Goal: Navigation & Orientation: Find specific page/section

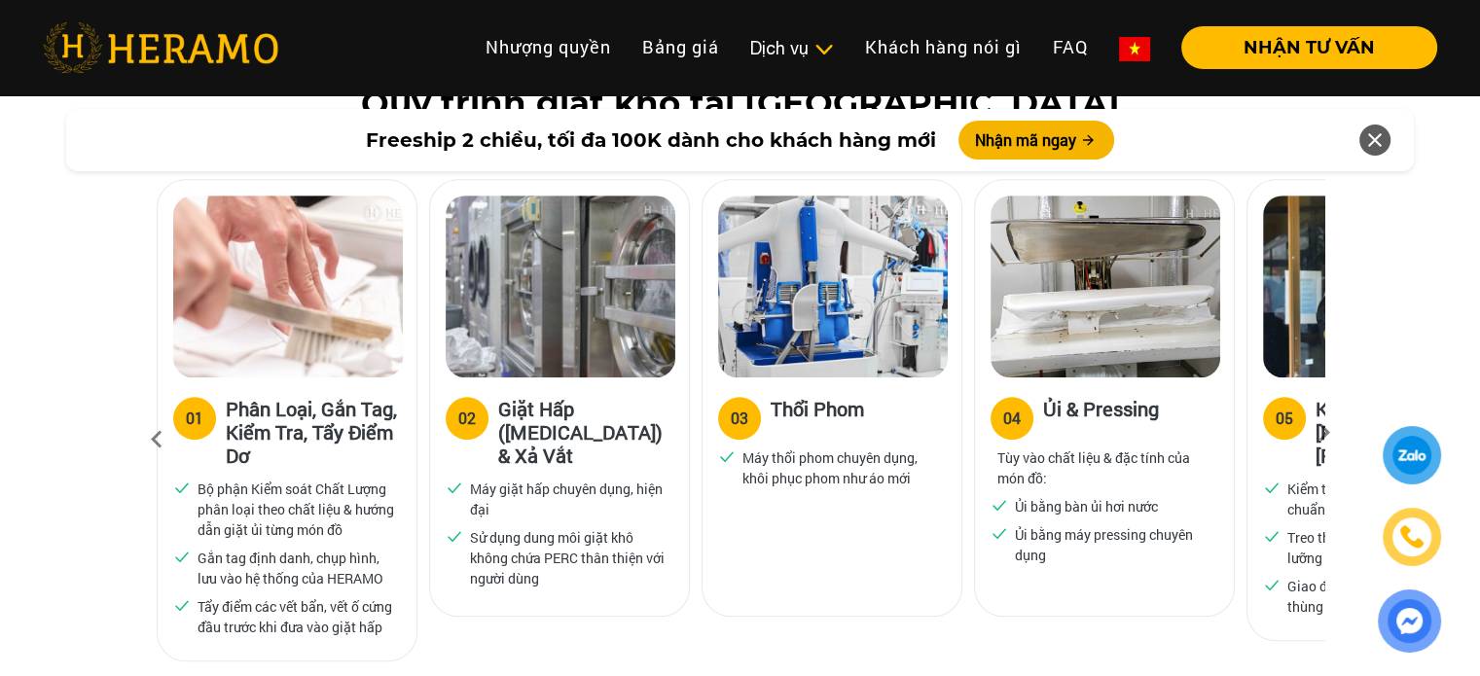
scroll to position [1168, 0]
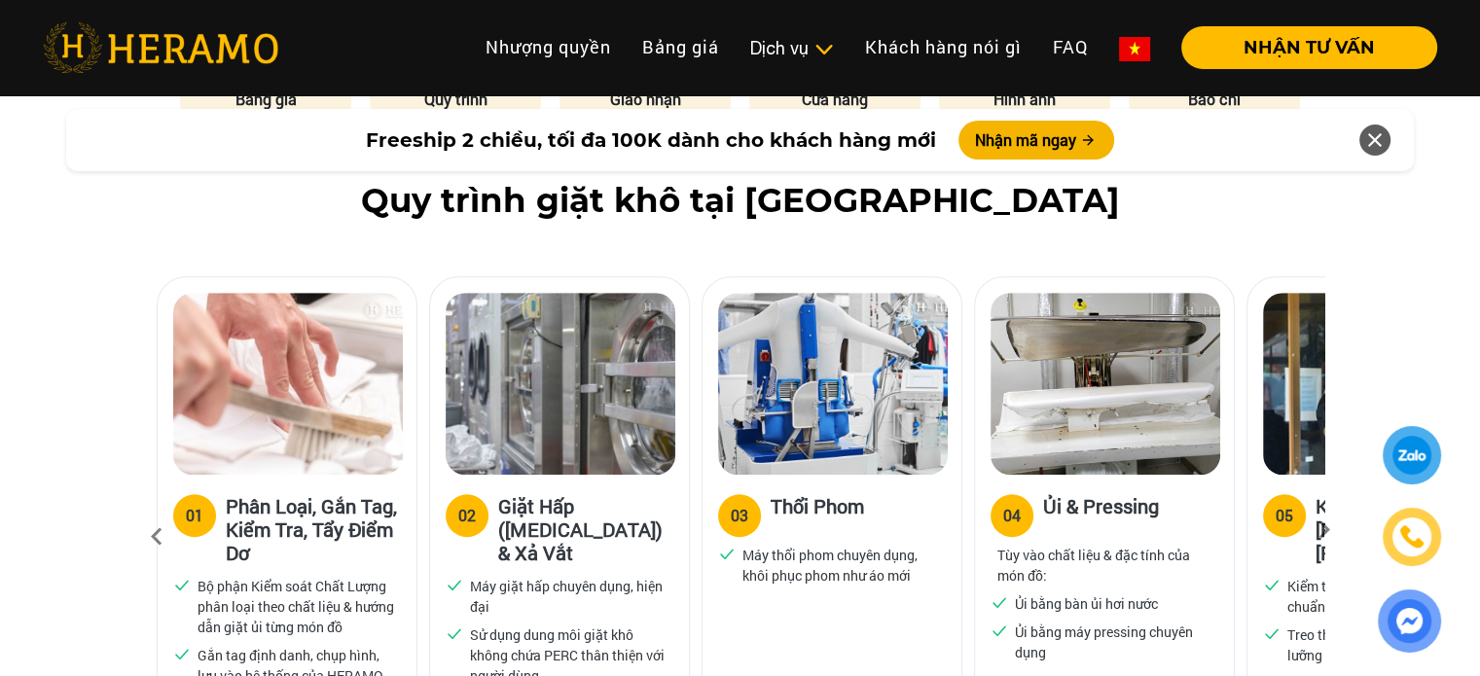
click at [1325, 530] on icon at bounding box center [1324, 536] width 35 height 13
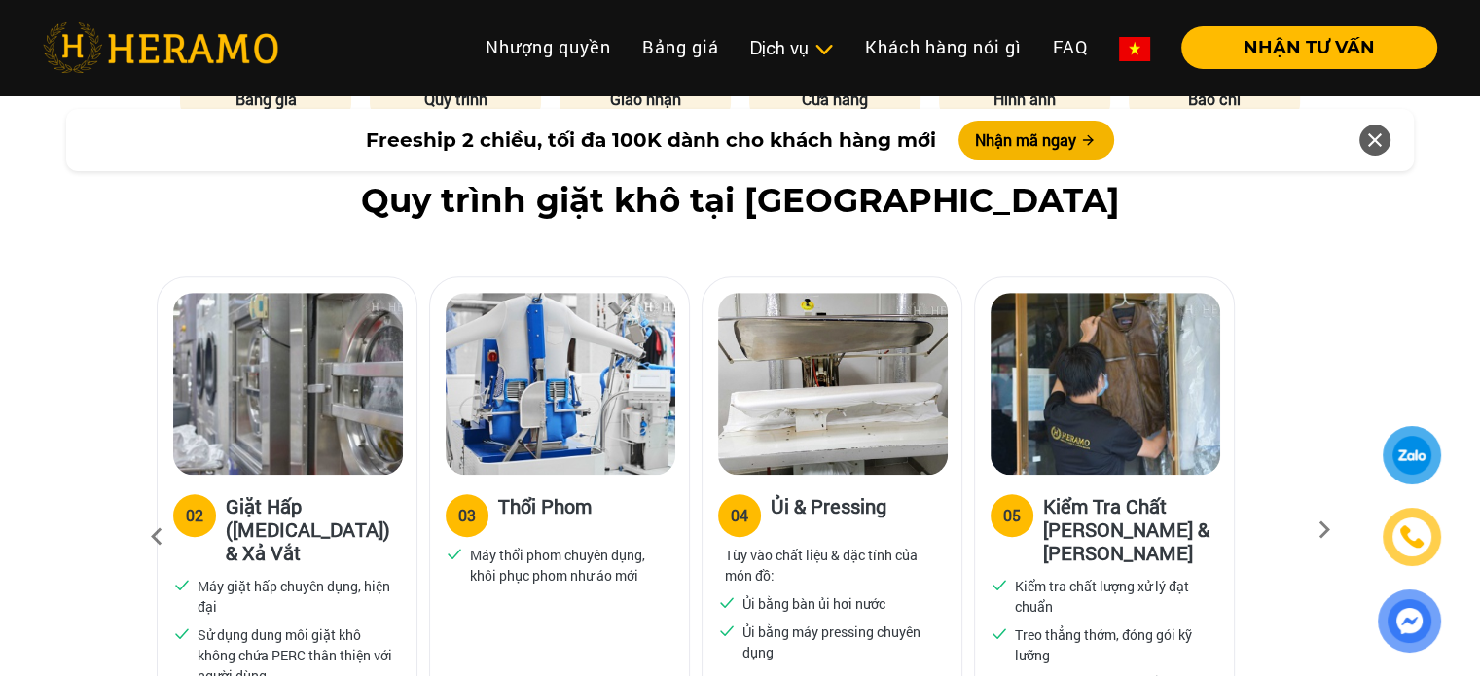
click at [1323, 530] on icon at bounding box center [1324, 536] width 35 height 13
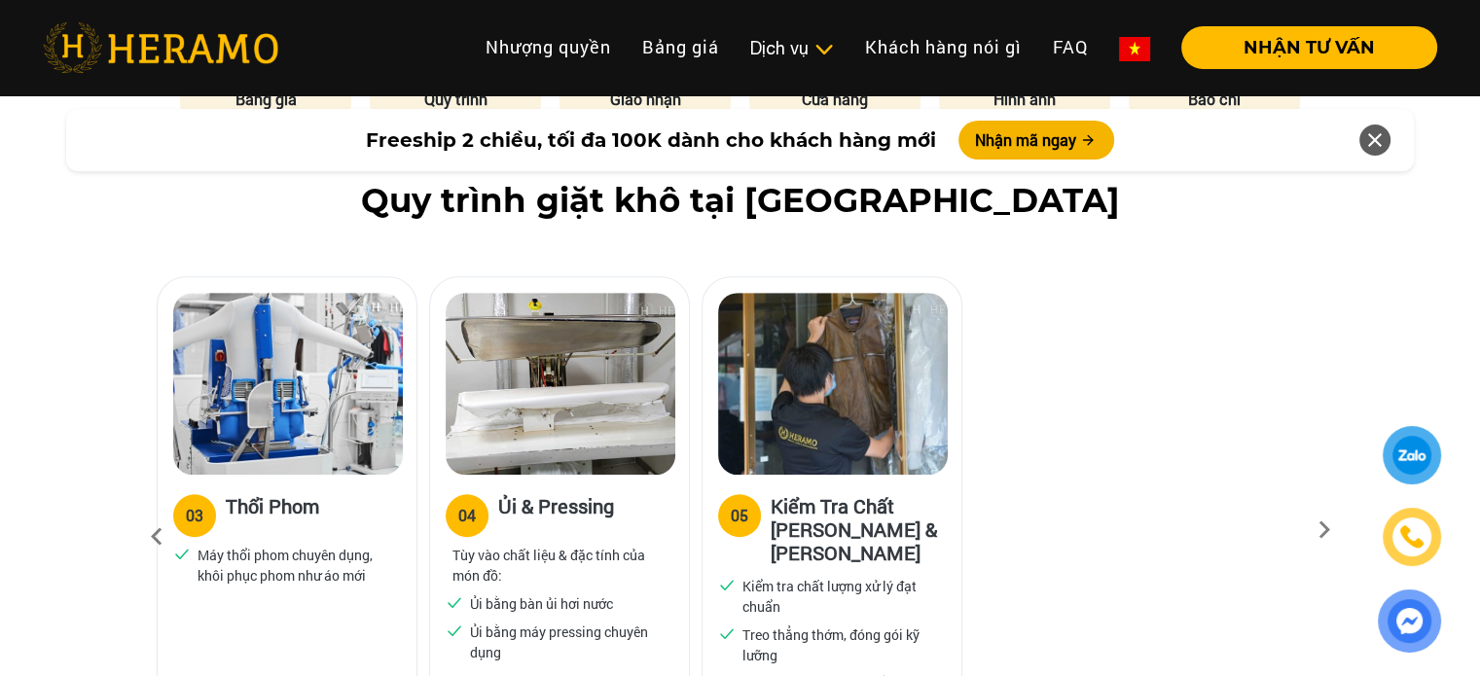
click at [1323, 530] on icon at bounding box center [1324, 536] width 35 height 13
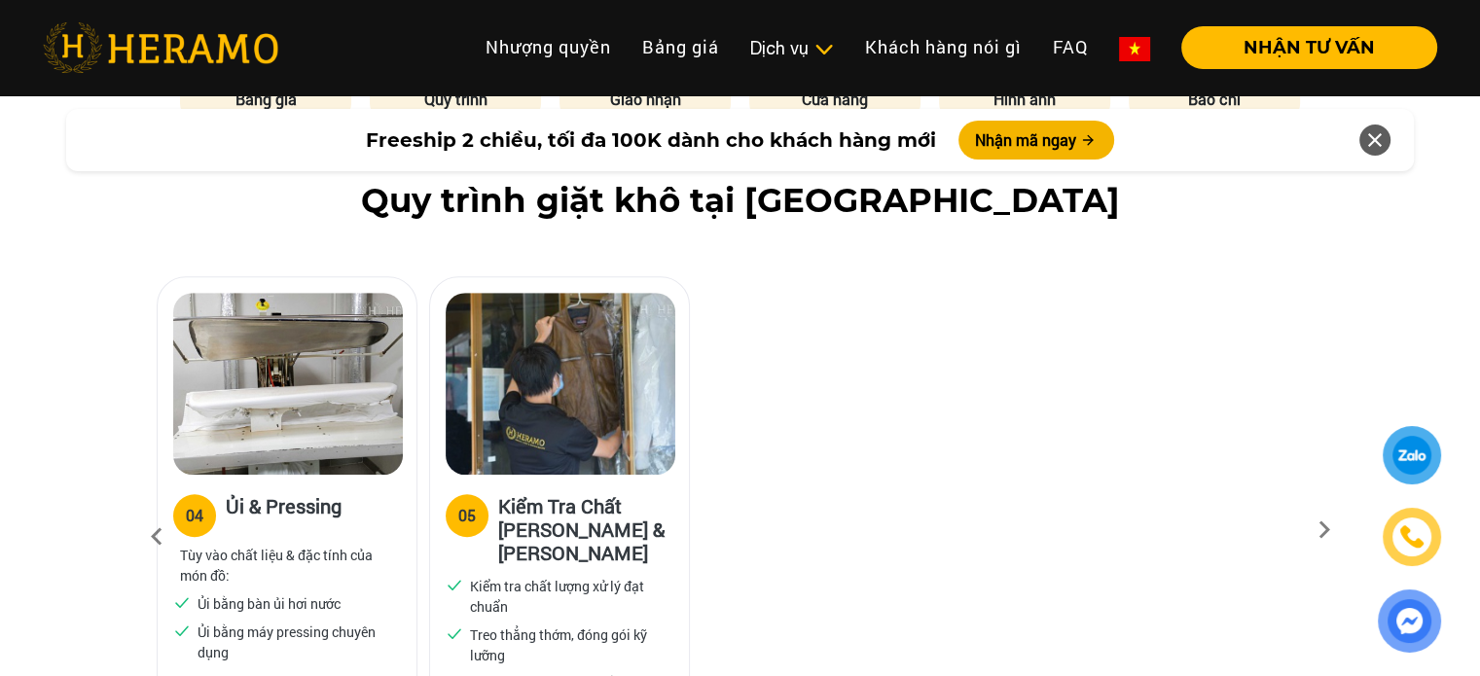
click at [1322, 530] on icon at bounding box center [1324, 536] width 35 height 13
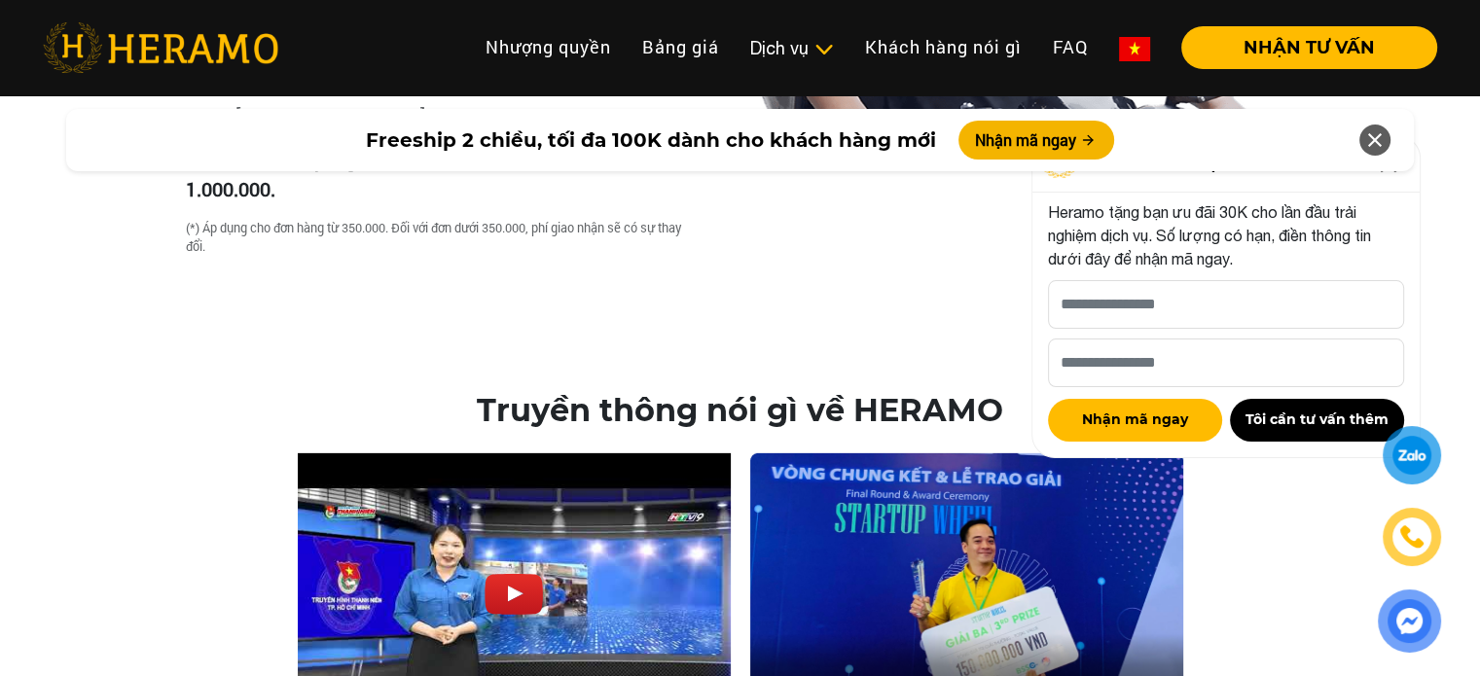
scroll to position [5449, 0]
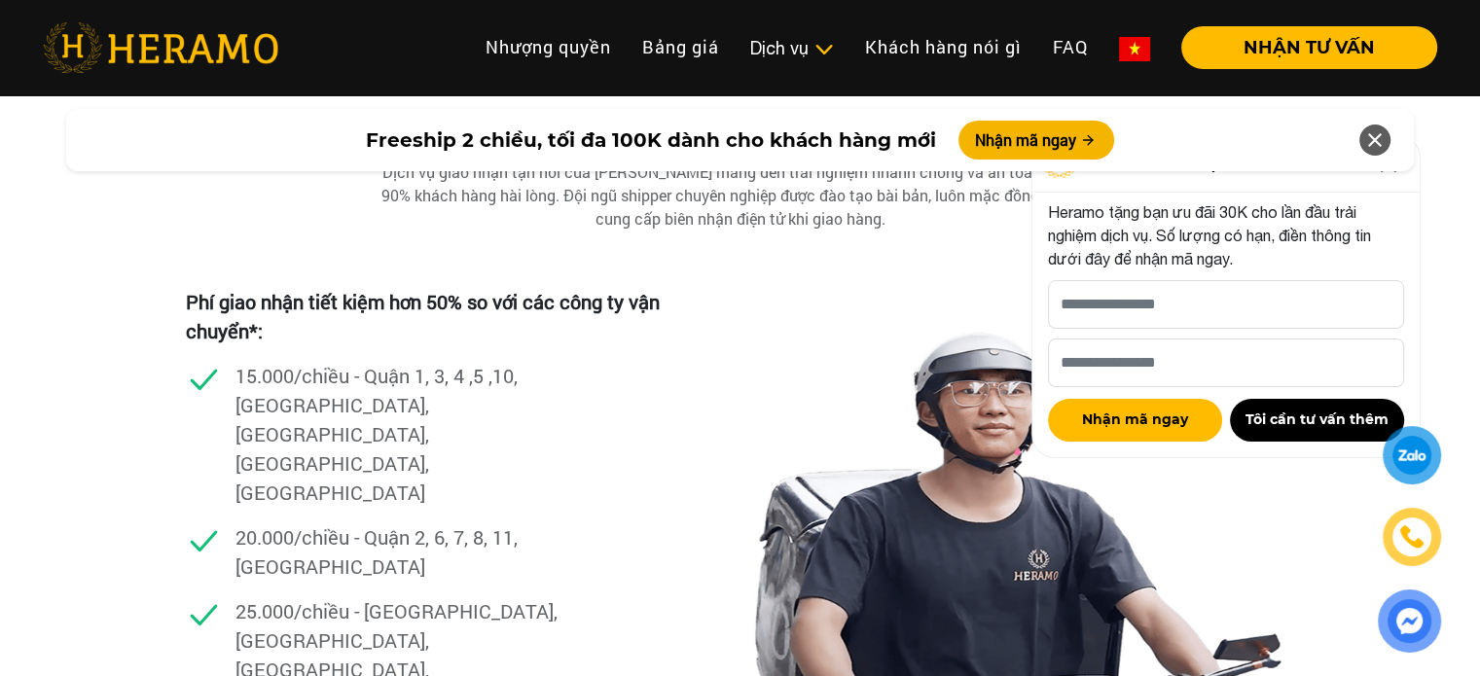
click at [1378, 142] on icon at bounding box center [1374, 140] width 23 height 35
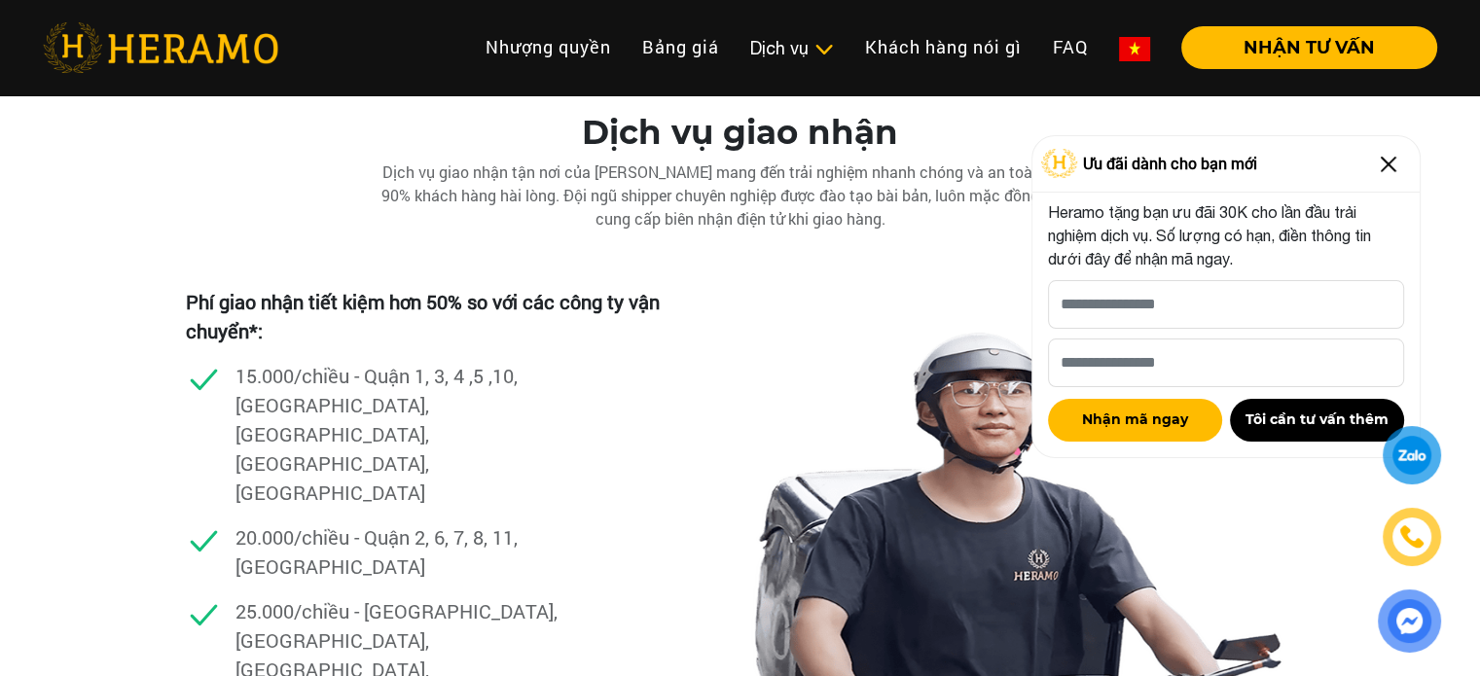
click at [1384, 166] on img at bounding box center [1388, 164] width 31 height 31
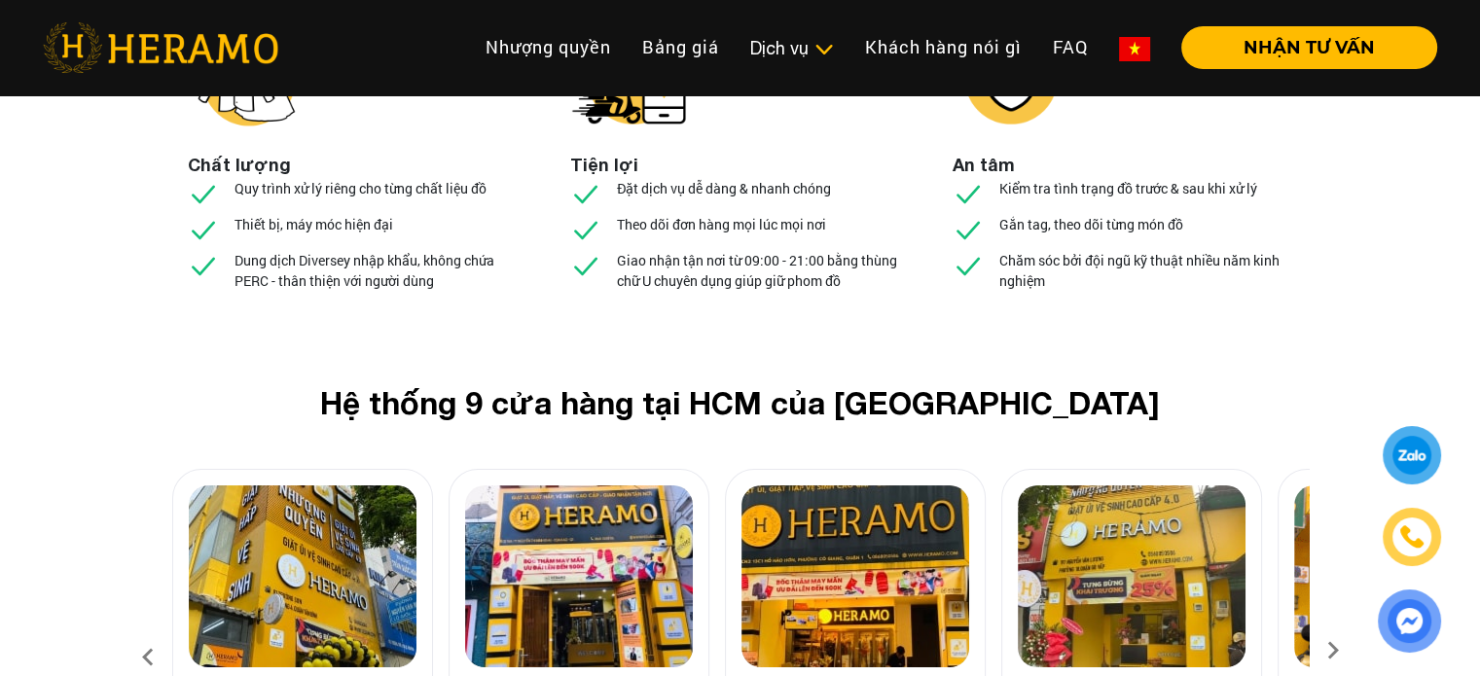
scroll to position [7395, 0]
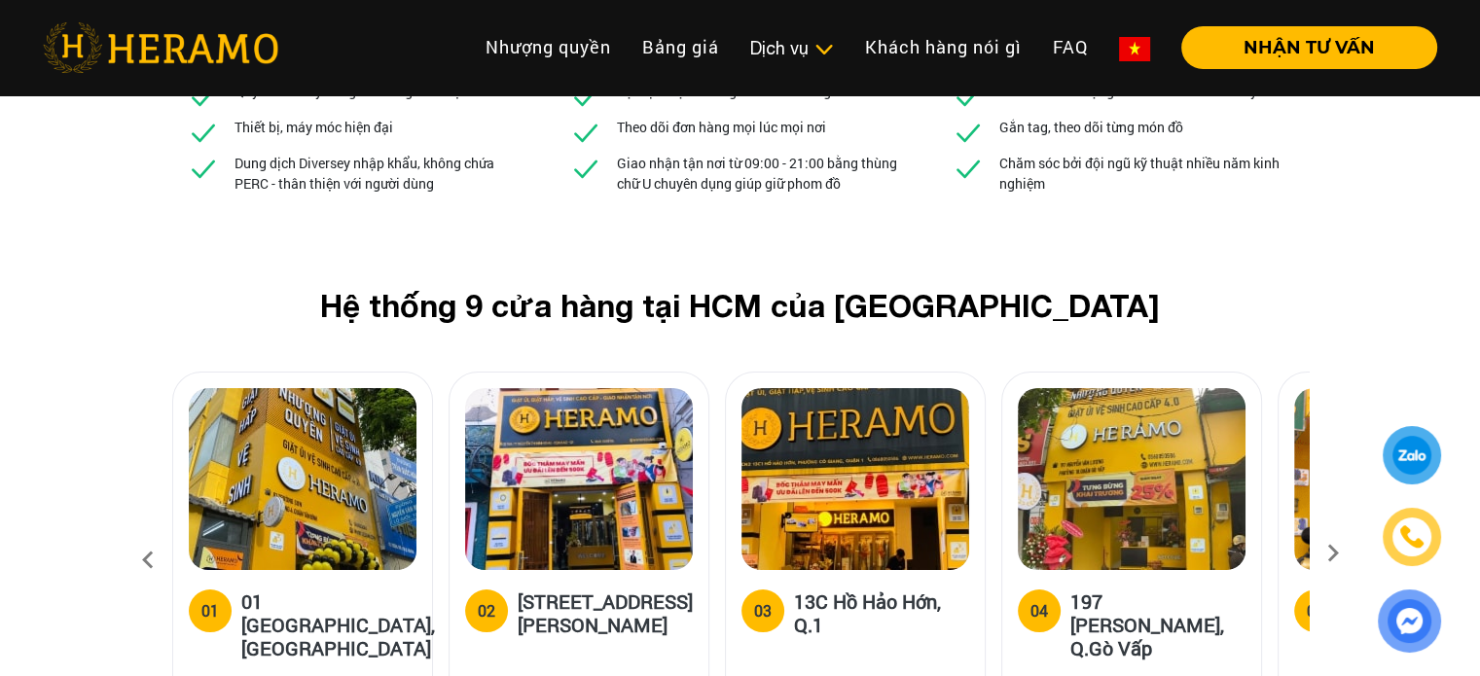
click at [1332, 554] on icon at bounding box center [1333, 560] width 35 height 13
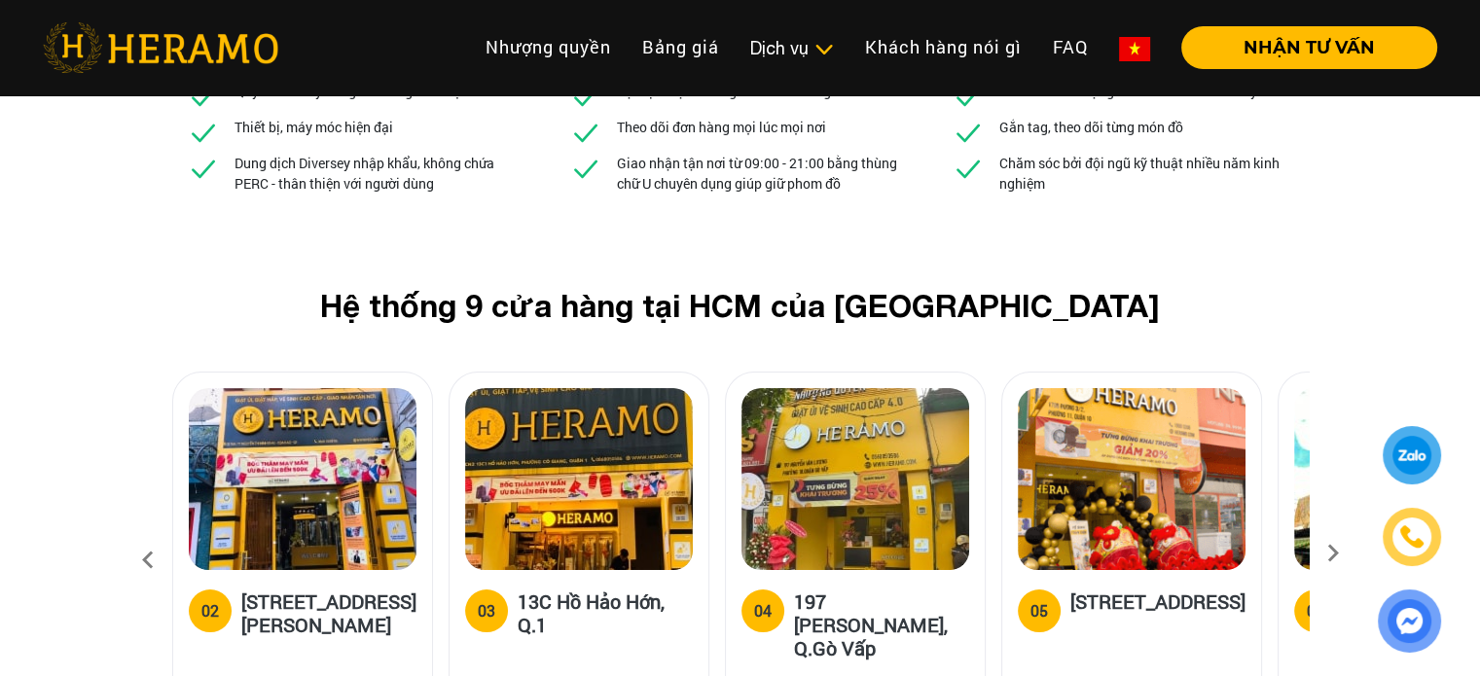
click at [1332, 554] on icon at bounding box center [1333, 560] width 35 height 13
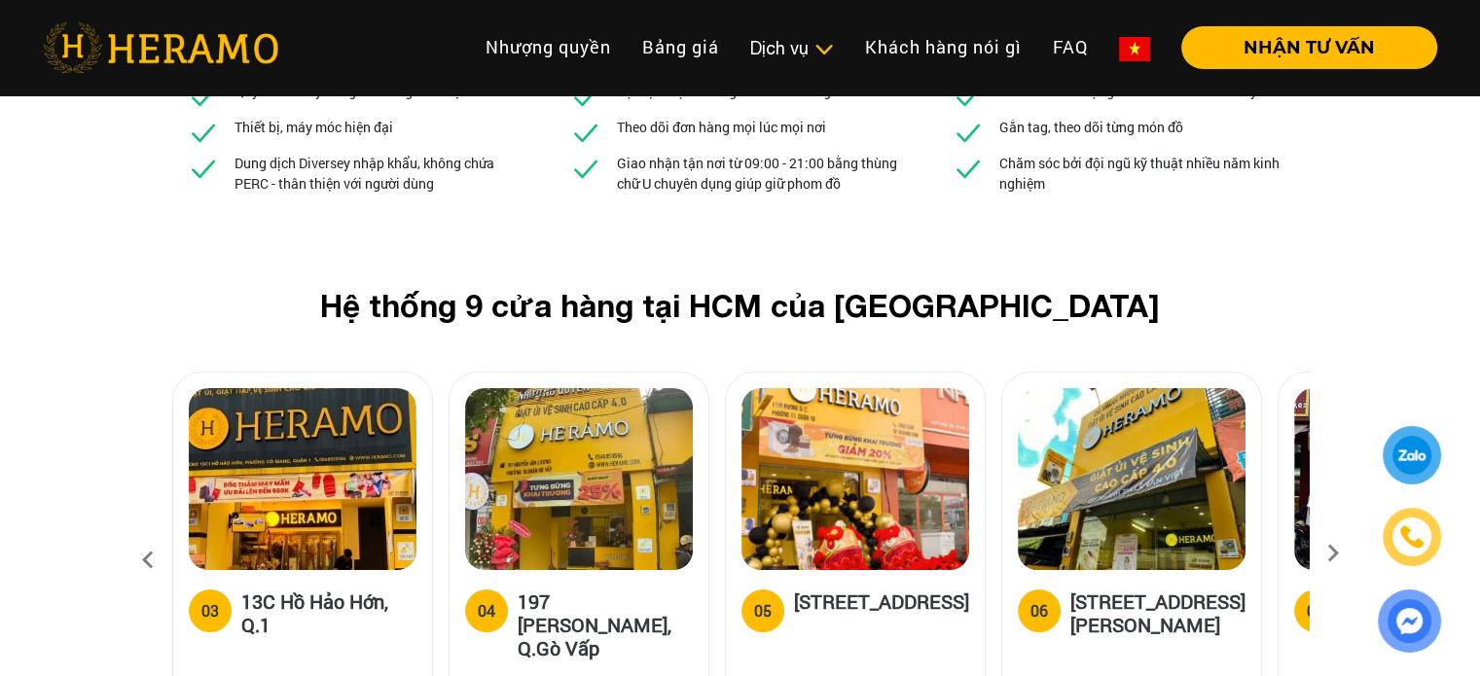
click at [1332, 554] on icon at bounding box center [1333, 560] width 35 height 13
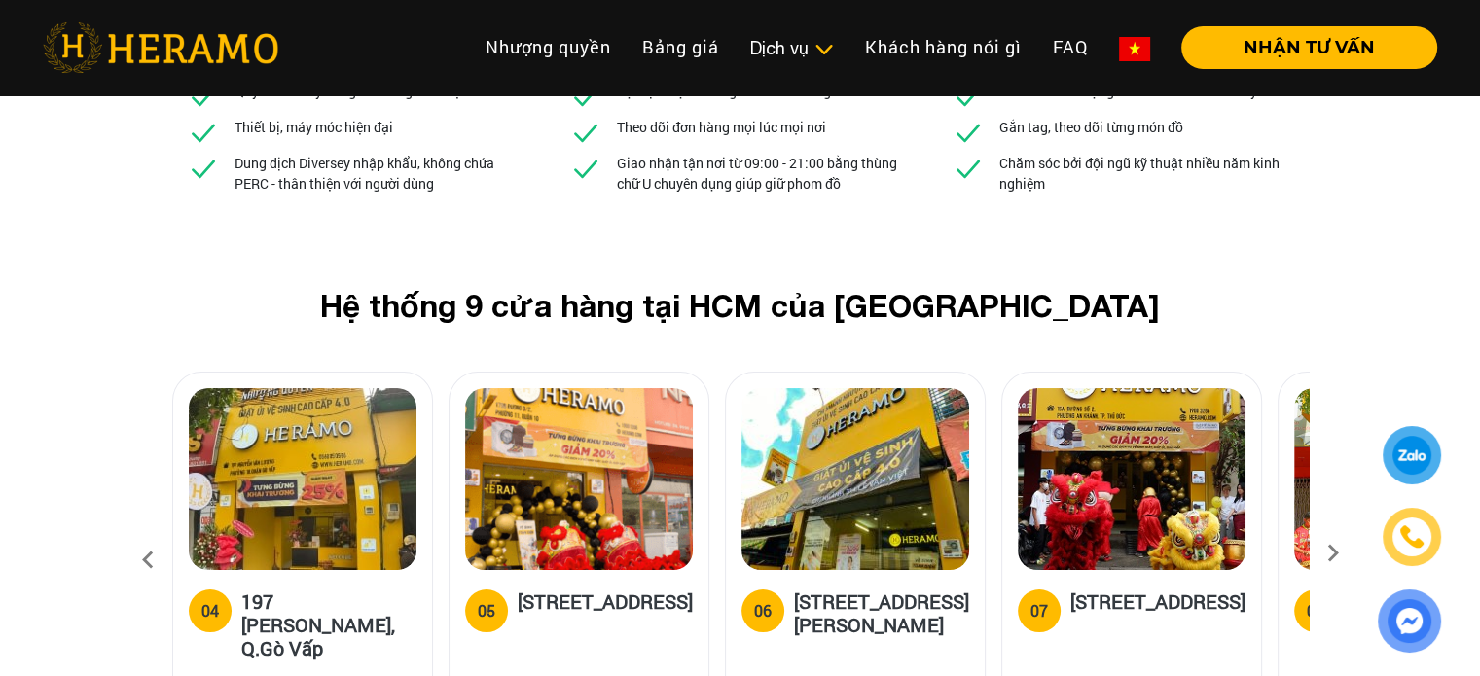
click at [1332, 554] on icon at bounding box center [1333, 560] width 35 height 13
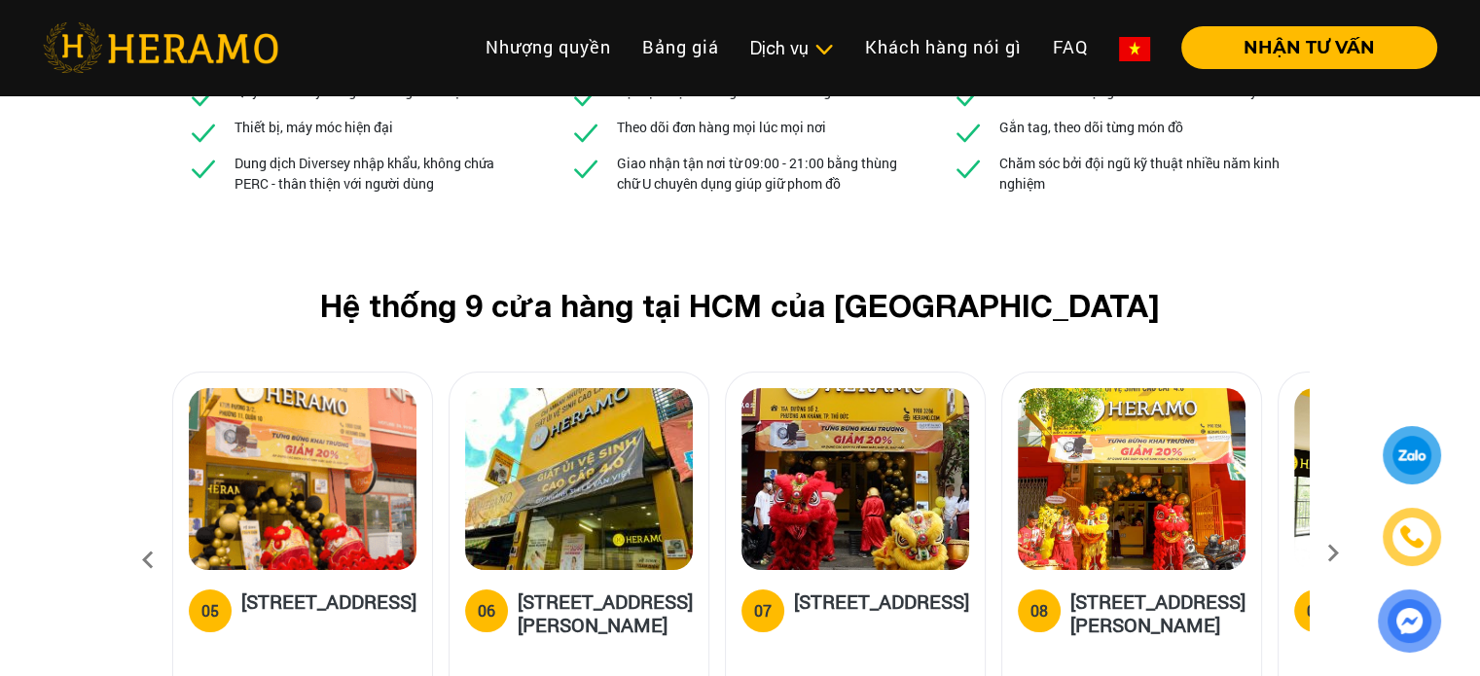
click at [1332, 554] on icon at bounding box center [1333, 560] width 35 height 13
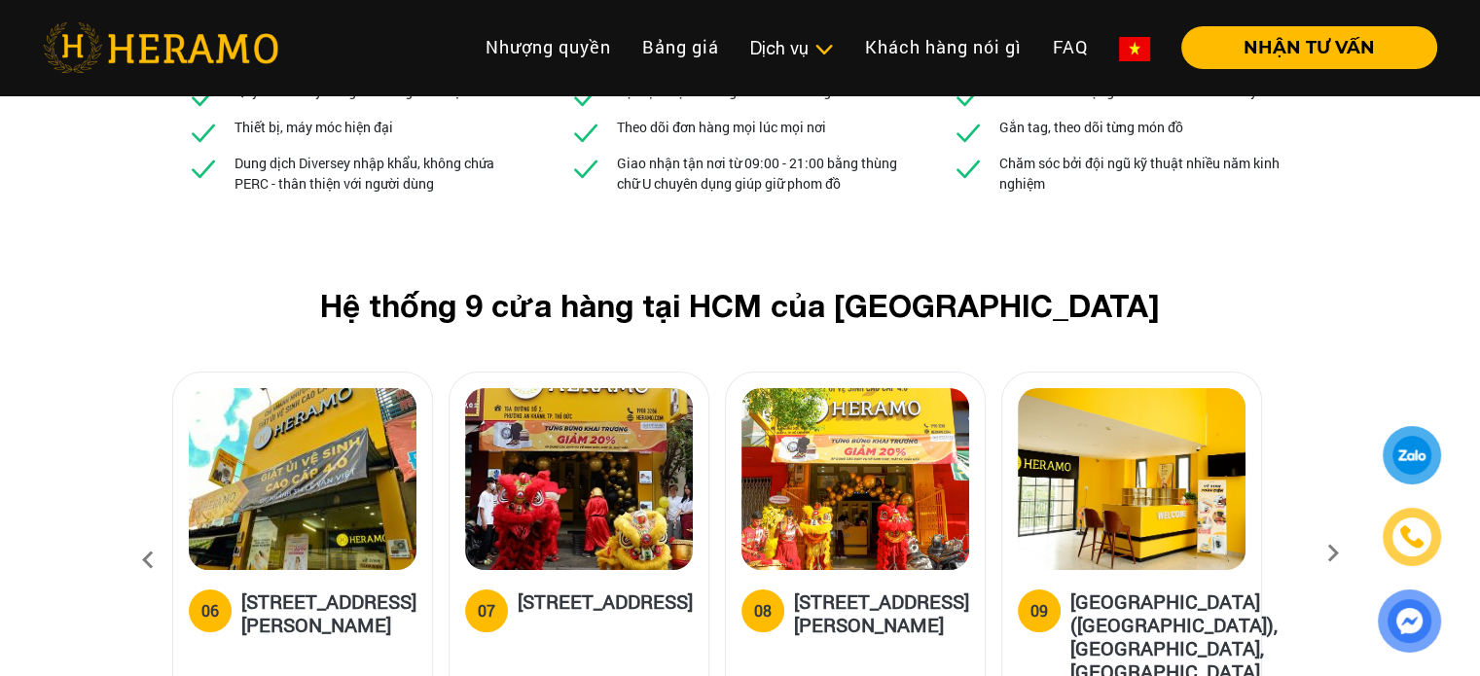
click at [1332, 554] on icon at bounding box center [1333, 560] width 35 height 13
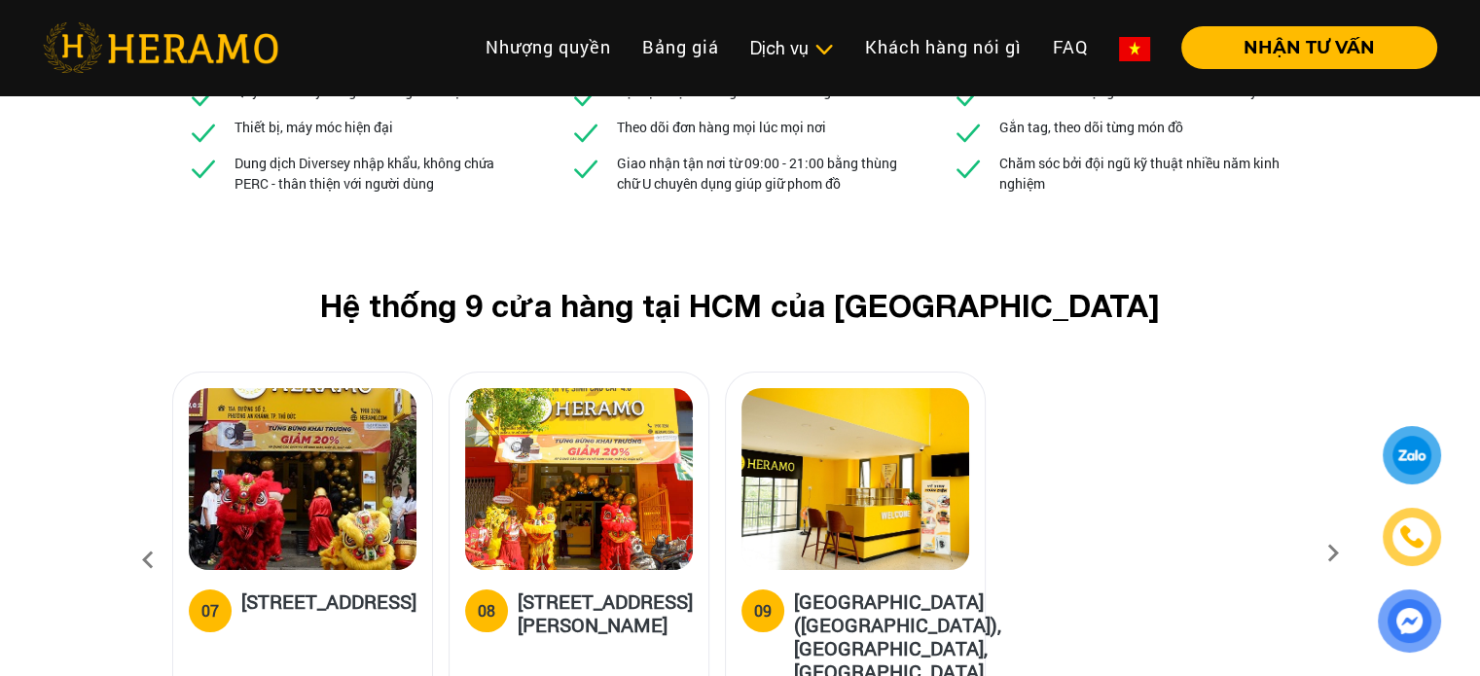
click at [1332, 554] on icon at bounding box center [1333, 560] width 35 height 13
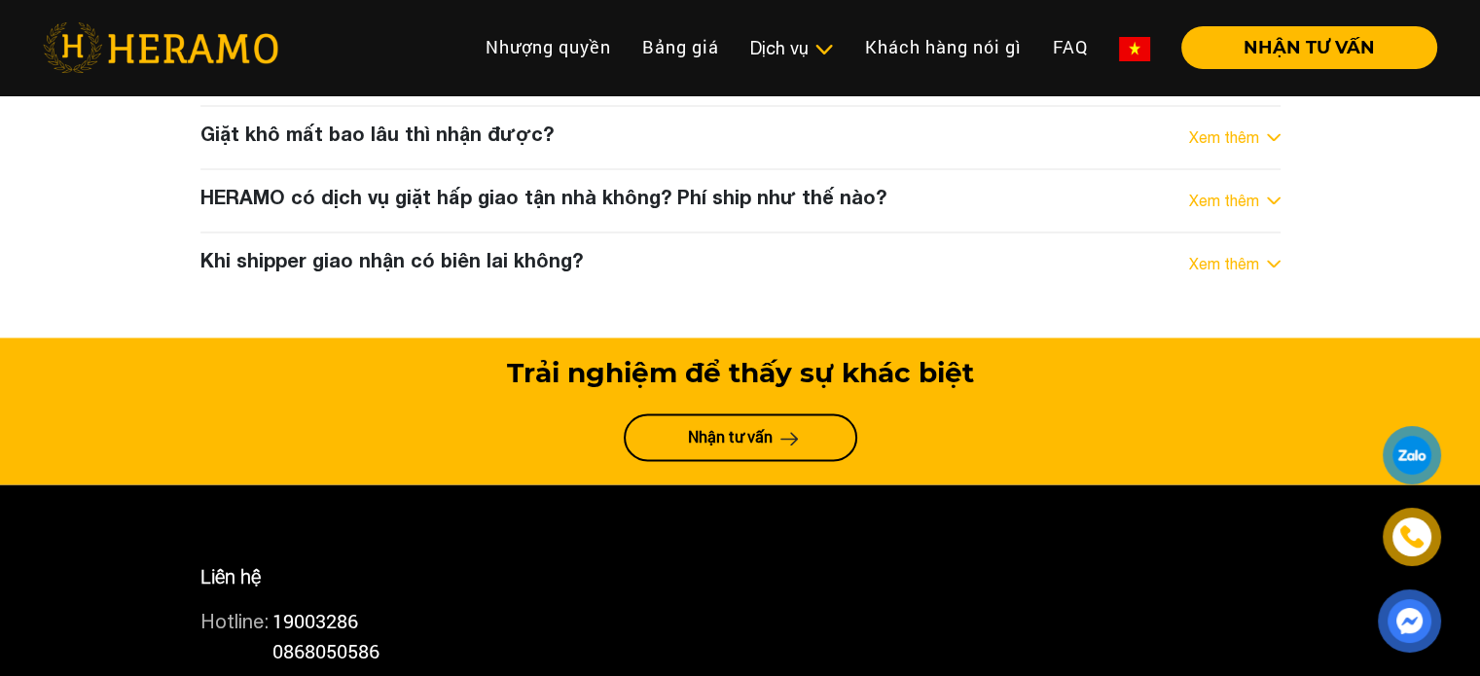
scroll to position [10606, 0]
